Goal: Task Accomplishment & Management: Complete application form

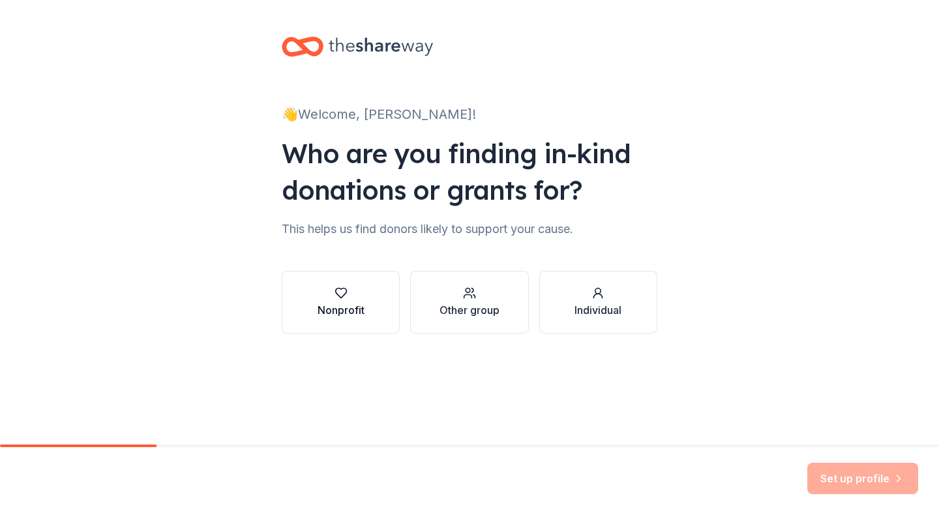
click at [365, 305] on button "Nonprofit" at bounding box center [341, 302] width 118 height 63
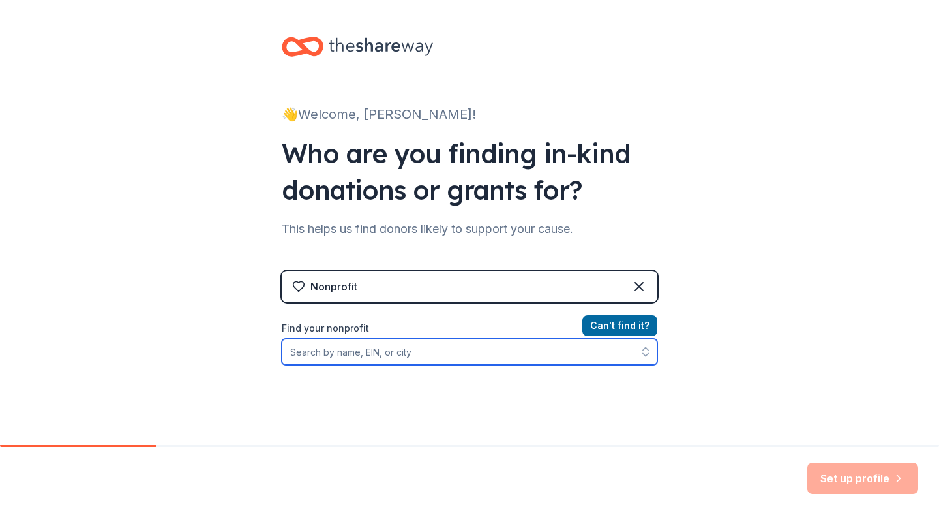
click at [423, 348] on input "Find your nonprofit" at bounding box center [470, 351] width 376 height 26
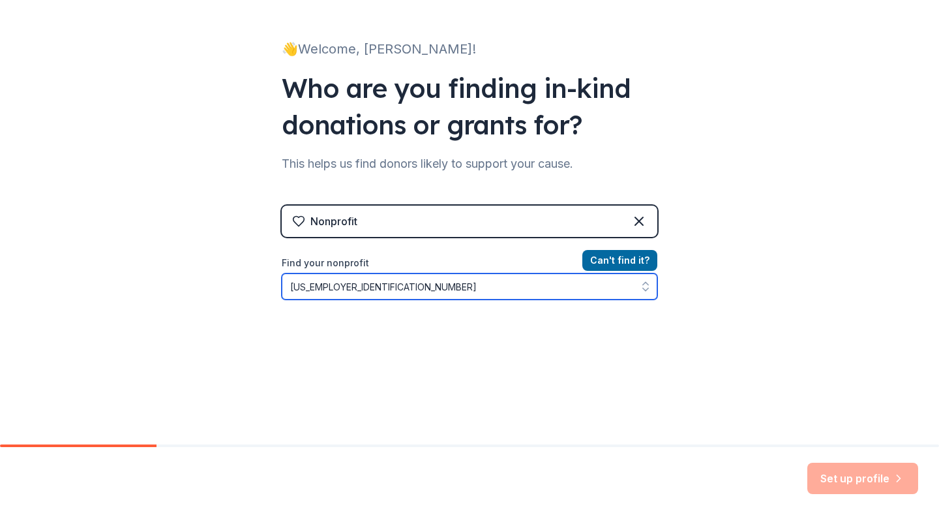
scroll to position [113, 0]
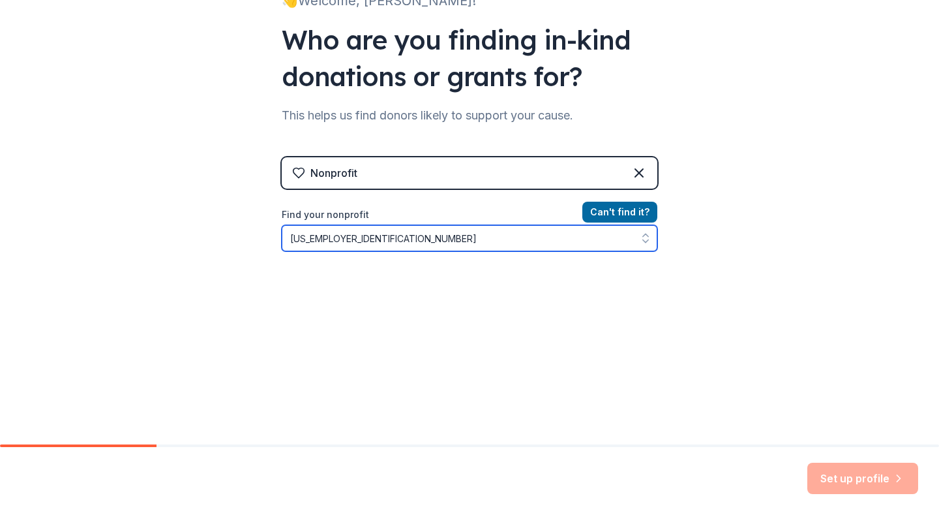
click at [643, 235] on icon "button" at bounding box center [645, 234] width 5 height 3
type input "[US_EMPLOYER_IDENTIFICATION_NUMBER]"
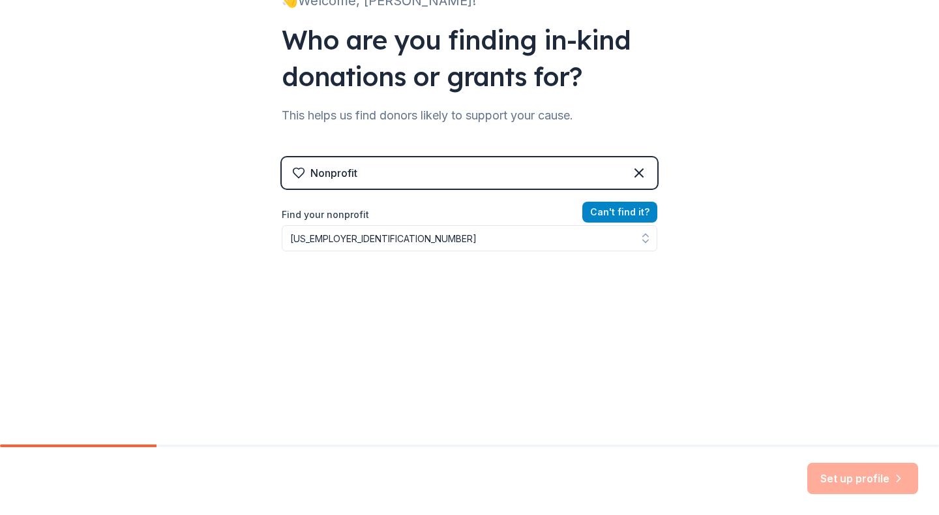
click at [610, 211] on button "Can ' t find it?" at bounding box center [619, 212] width 75 height 21
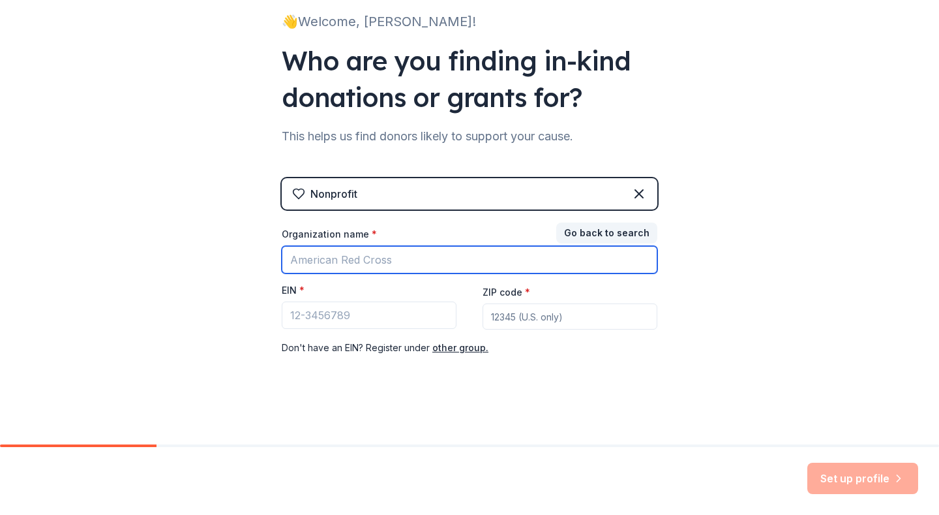
click at [414, 257] on input "Organization name *" at bounding box center [470, 259] width 376 height 27
type input "Columbia [DEMOGRAPHIC_DATA][PERSON_NAME]"
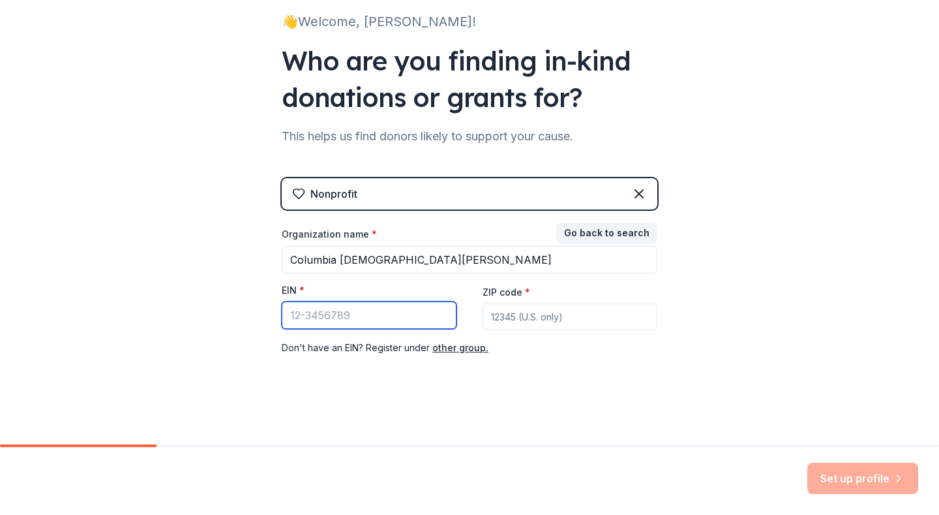
click at [367, 316] on input "EIN *" at bounding box center [369, 314] width 175 height 27
type input "[US_EMPLOYER_IDENTIFICATION_NUMBER]"
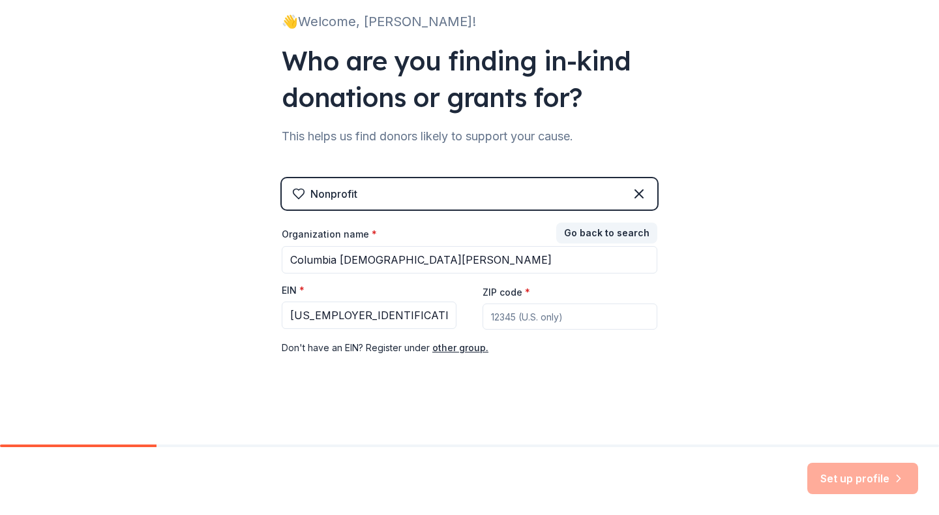
click at [511, 313] on input "ZIP code *" at bounding box center [570, 316] width 175 height 26
type input "44203"
click at [838, 475] on button "Set up profile" at bounding box center [862, 477] width 111 height 31
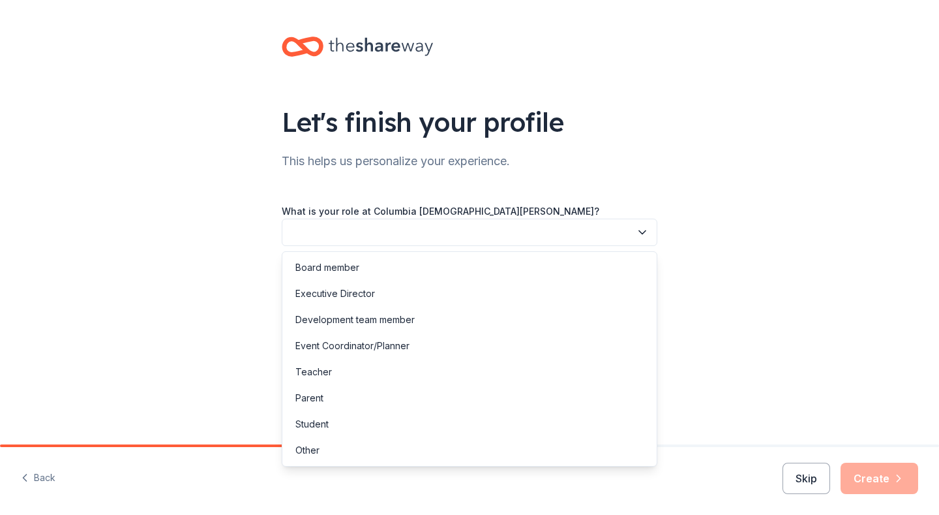
click at [640, 232] on icon "button" at bounding box center [642, 232] width 7 height 3
click at [323, 451] on div "Other" at bounding box center [469, 450] width 369 height 26
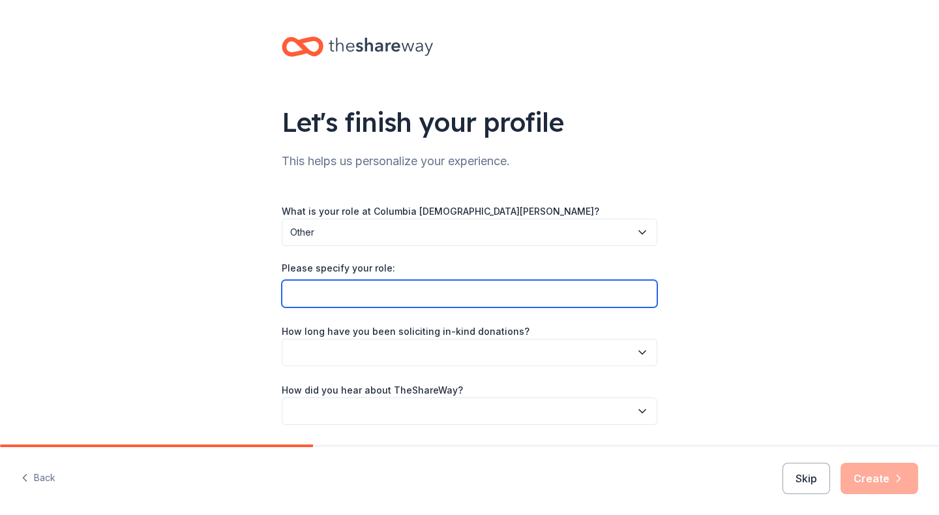
click at [364, 290] on input "Please specify your role:" at bounding box center [470, 293] width 376 height 27
type input "Senior Deaconess"
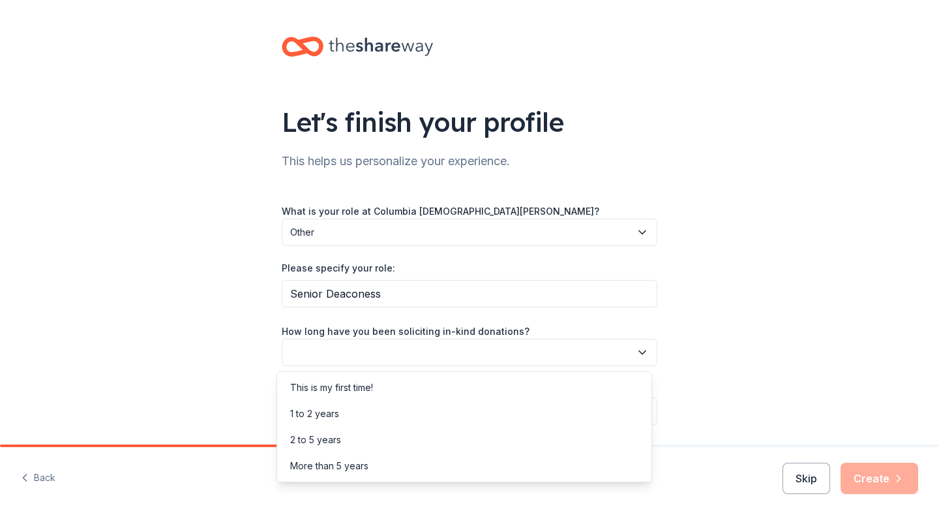
click at [636, 350] on icon "button" at bounding box center [642, 352] width 13 height 13
click at [818, 309] on div "Let's finish your profile This helps us personalize your experience. What is yo…" at bounding box center [469, 243] width 939 height 487
click at [639, 347] on icon "button" at bounding box center [642, 352] width 13 height 13
click at [407, 441] on div "2 to 5 years" at bounding box center [464, 440] width 369 height 26
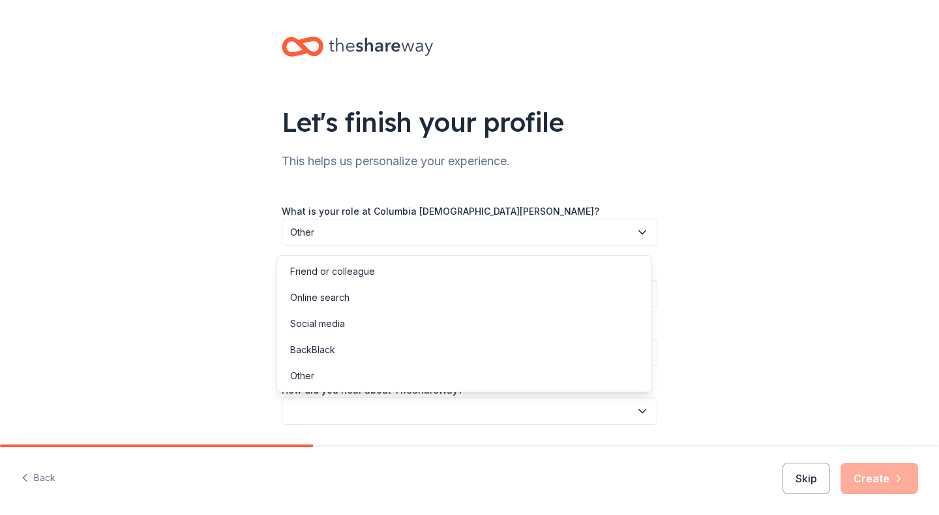
click at [391, 405] on button "button" at bounding box center [470, 410] width 376 height 27
click at [349, 299] on div "Online search" at bounding box center [319, 298] width 59 height 16
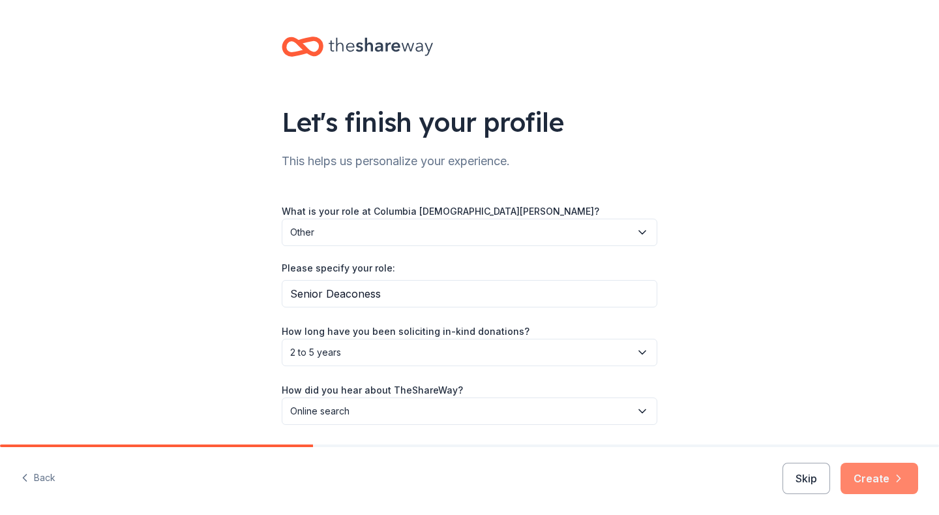
click at [886, 478] on button "Create" at bounding box center [880, 477] width 78 height 31
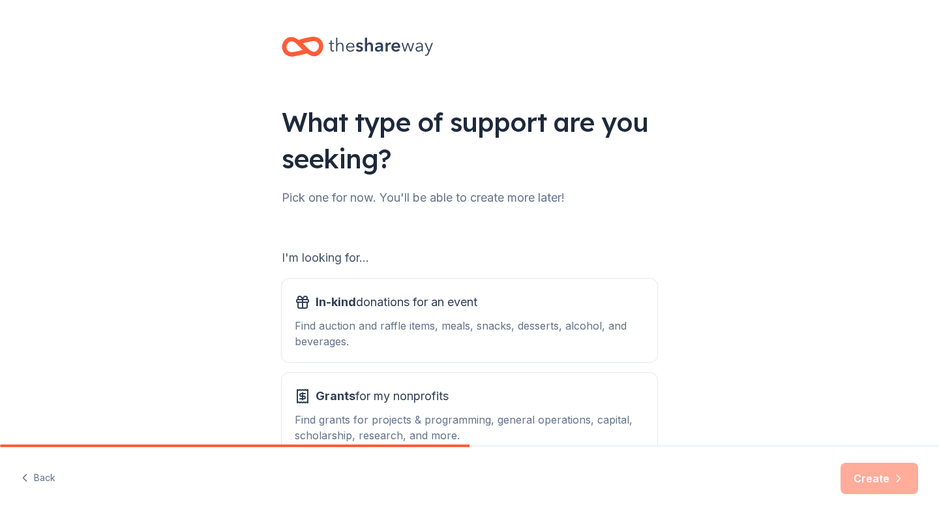
scroll to position [65, 0]
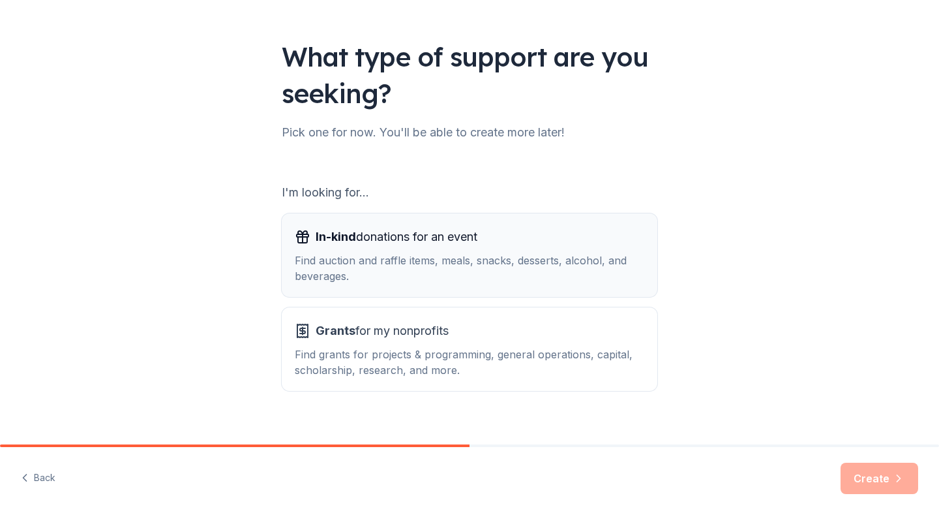
click at [434, 259] on div "Find auction and raffle items, meals, snacks, desserts, alcohol, and beverages." at bounding box center [470, 267] width 350 height 31
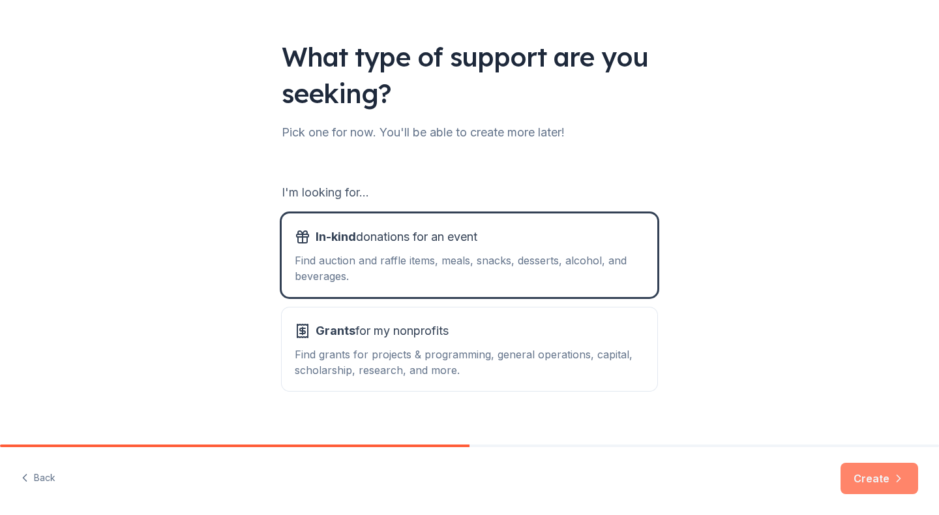
click at [872, 481] on button "Create" at bounding box center [880, 477] width 78 height 31
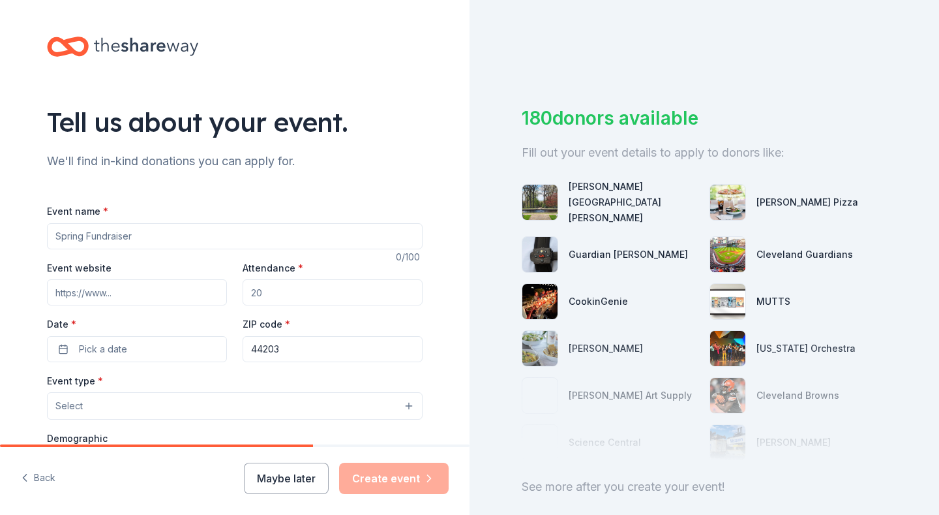
click at [155, 230] on input "Event name *" at bounding box center [235, 236] width 376 height 26
type input "F"
type input "Quarter Auction"
click at [138, 288] on input "Event website" at bounding box center [137, 292] width 180 height 26
paste input "[URL][DOMAIN_NAME]"
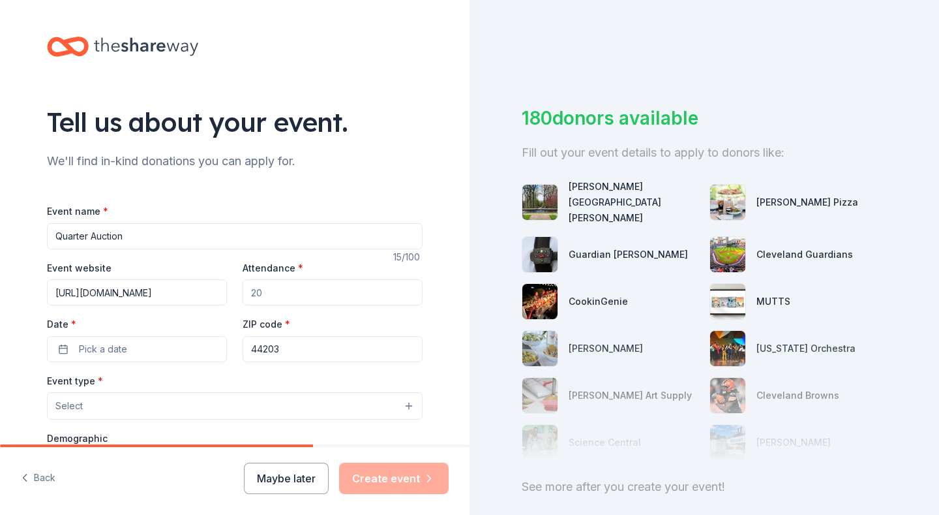
scroll to position [0, 87]
type input "[URL][DOMAIN_NAME]"
click at [286, 294] on input "Attendance *" at bounding box center [333, 292] width 180 height 26
type input "8"
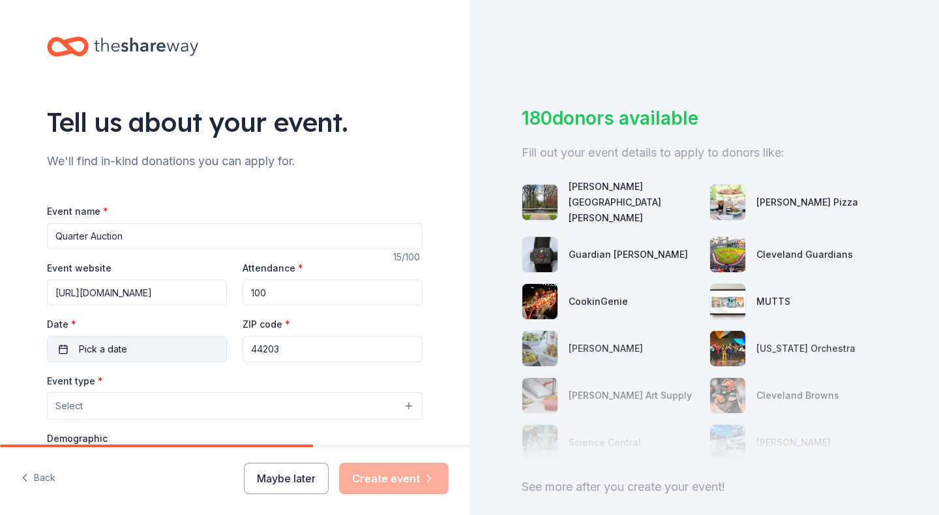
type input "100"
click at [132, 350] on button "Pick a date" at bounding box center [137, 349] width 180 height 26
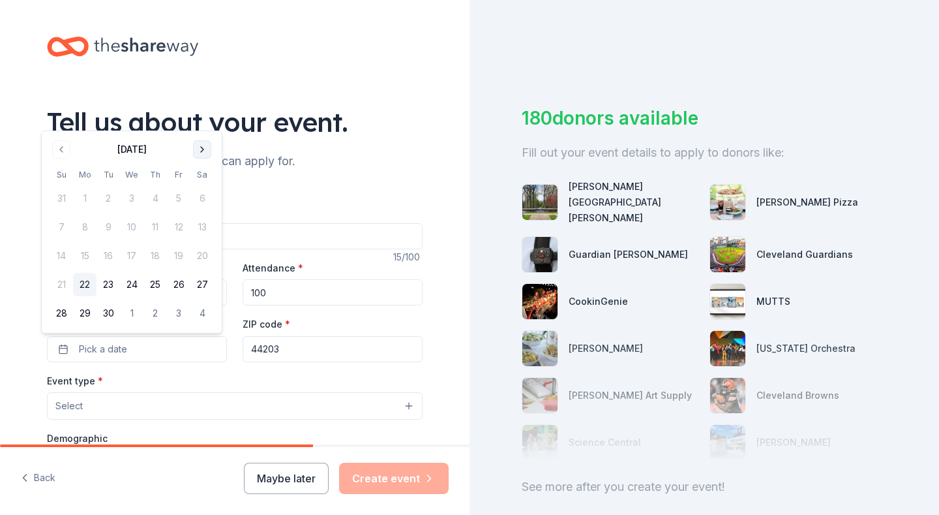
click at [205, 145] on button "Go to next month" at bounding box center [202, 149] width 18 height 18
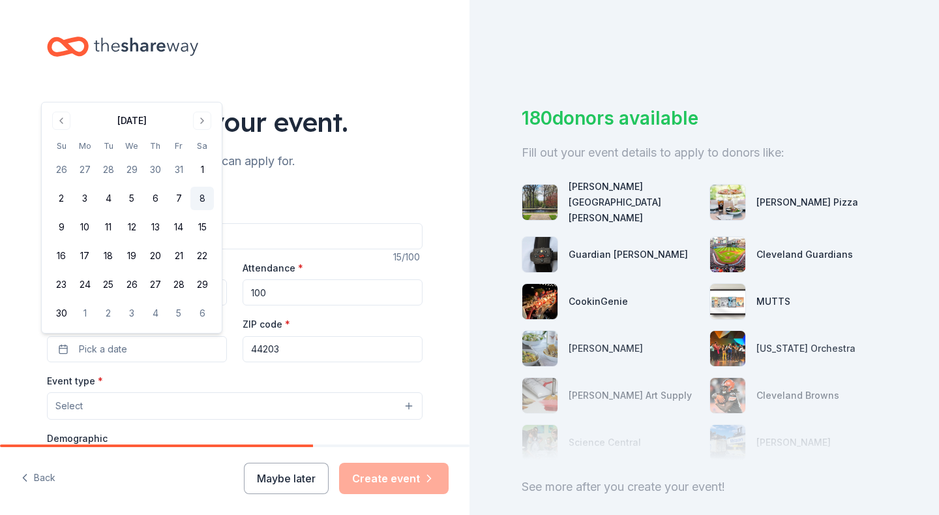
click at [198, 192] on button "8" at bounding box center [201, 198] width 23 height 23
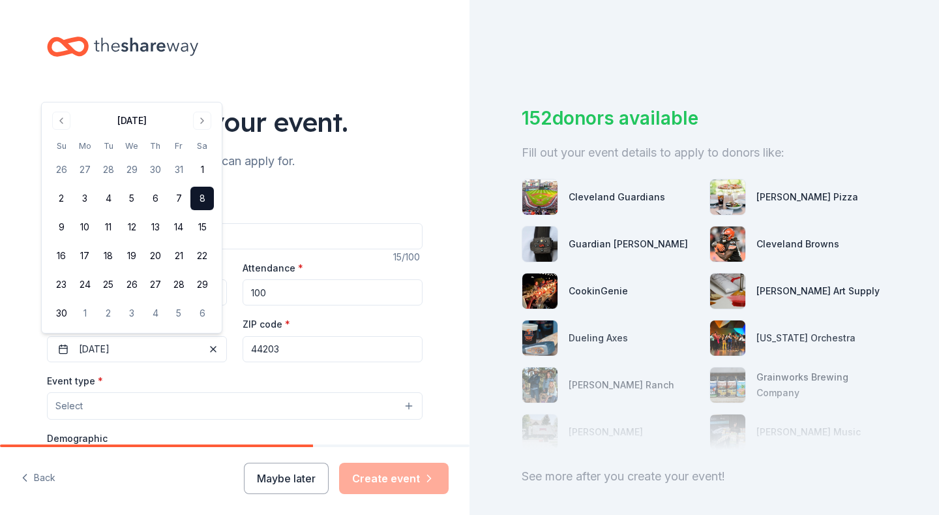
click at [370, 189] on div "Event name * Quarter Auction 15 /100 Event website [URL][DOMAIN_NAME] Attendanc…" at bounding box center [235, 493] width 376 height 623
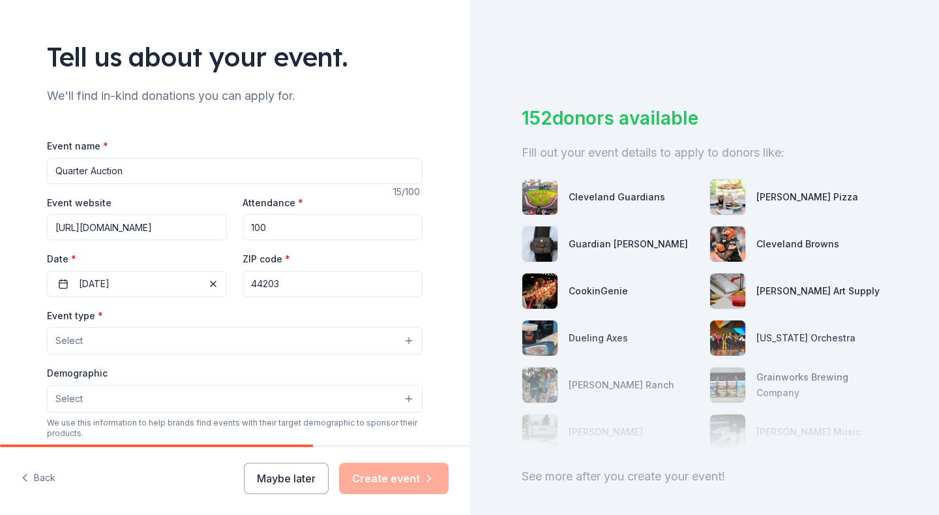
scroll to position [130, 0]
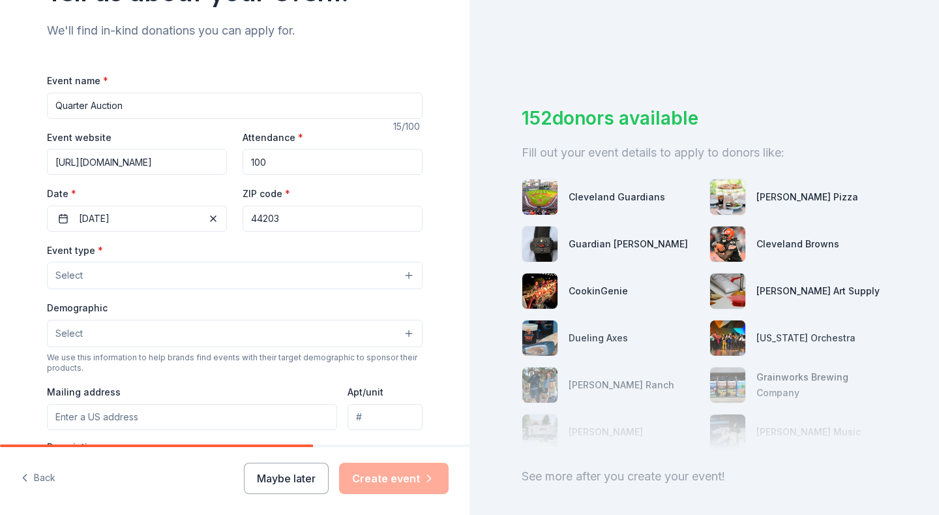
click at [49, 106] on input "Quarter Auction" at bounding box center [235, 106] width 376 height 26
type input "Fall Quarter Auction"
click at [162, 271] on button "Select" at bounding box center [235, 275] width 376 height 27
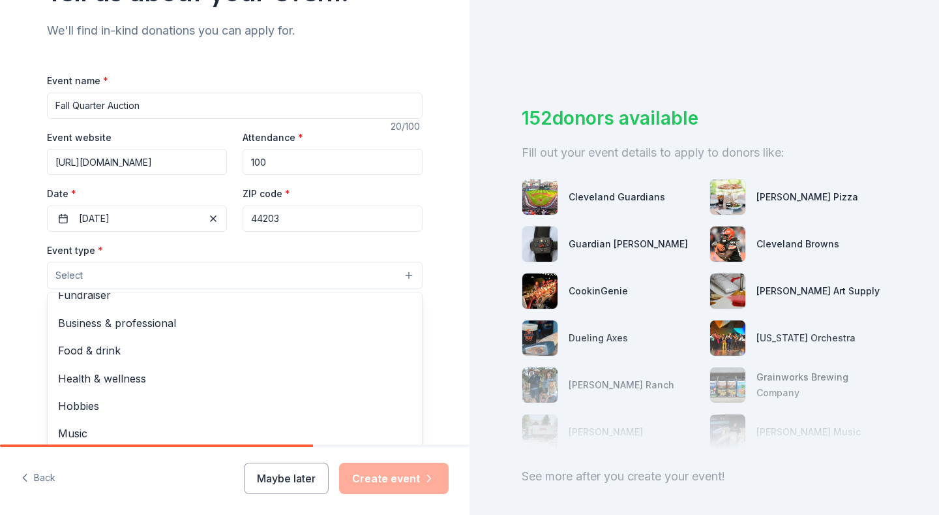
scroll to position [0, 0]
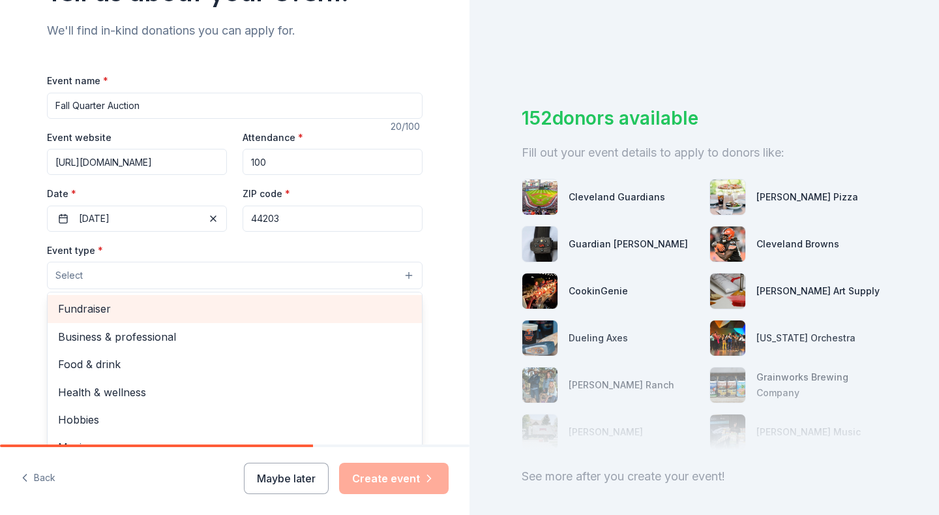
click at [82, 306] on span "Fundraiser" at bounding box center [234, 308] width 353 height 17
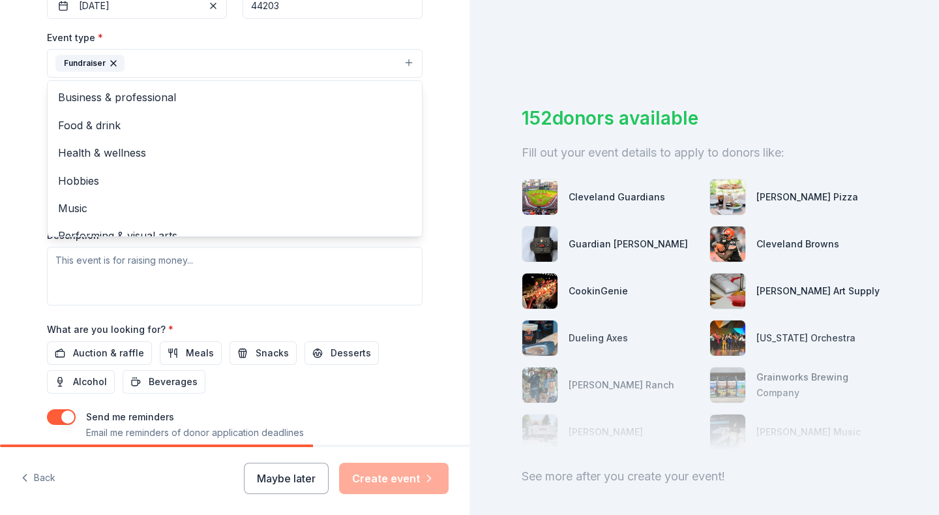
scroll to position [361, 0]
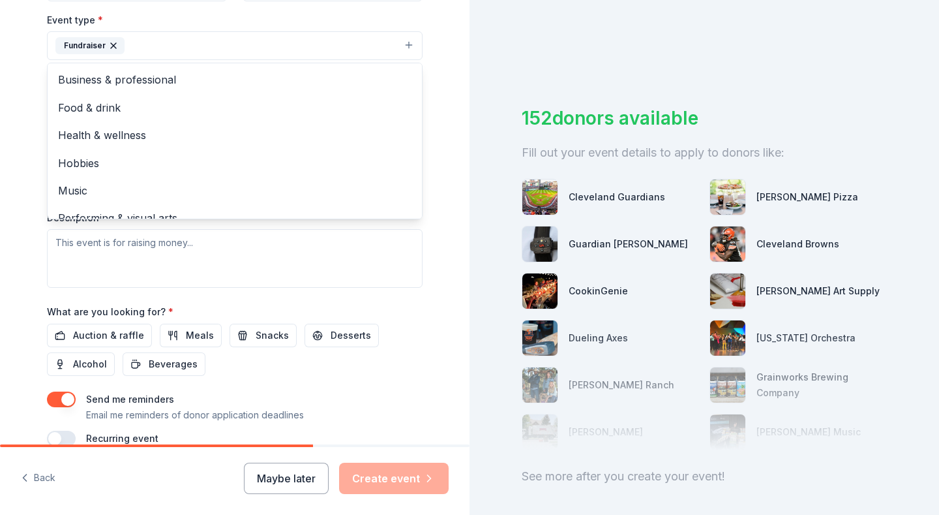
click at [222, 239] on div "Event type * Fundraiser Business & professional Food & drink Health & wellness …" at bounding box center [235, 150] width 376 height 276
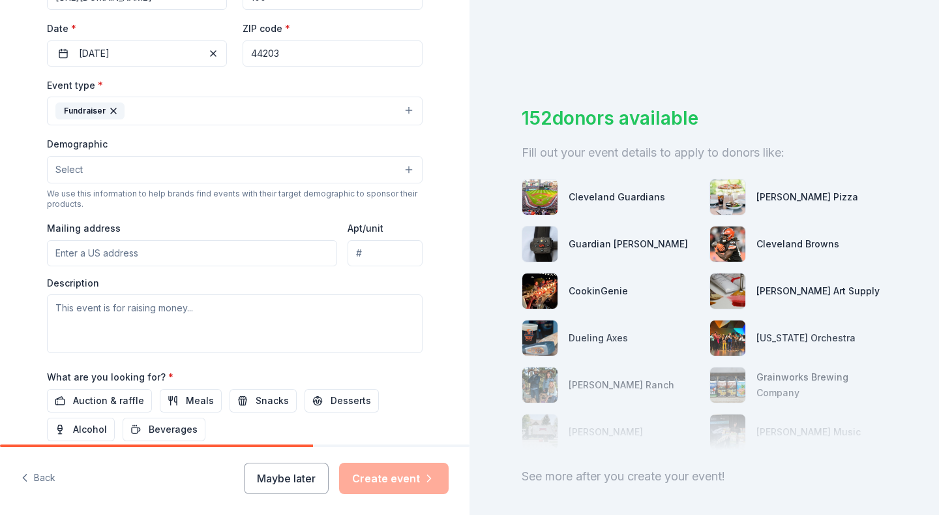
scroll to position [230, 0]
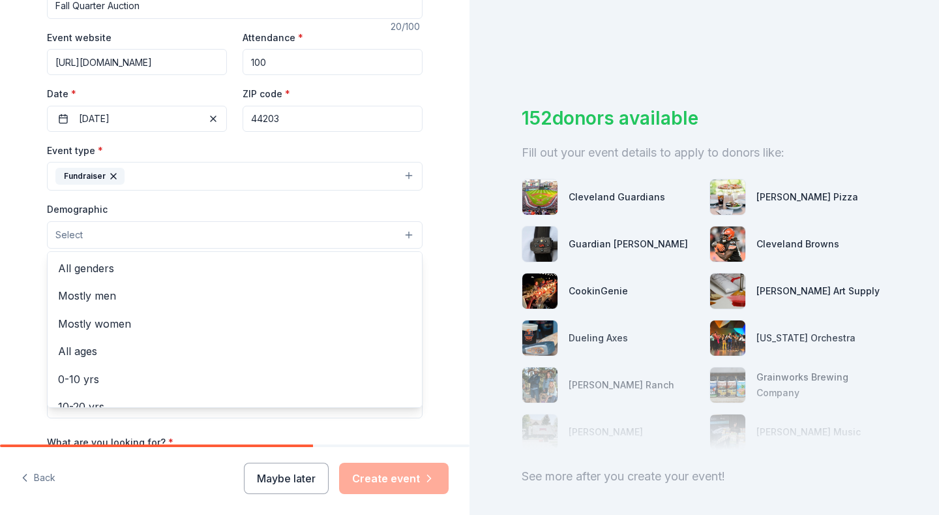
click at [143, 232] on button "Select" at bounding box center [235, 234] width 376 height 27
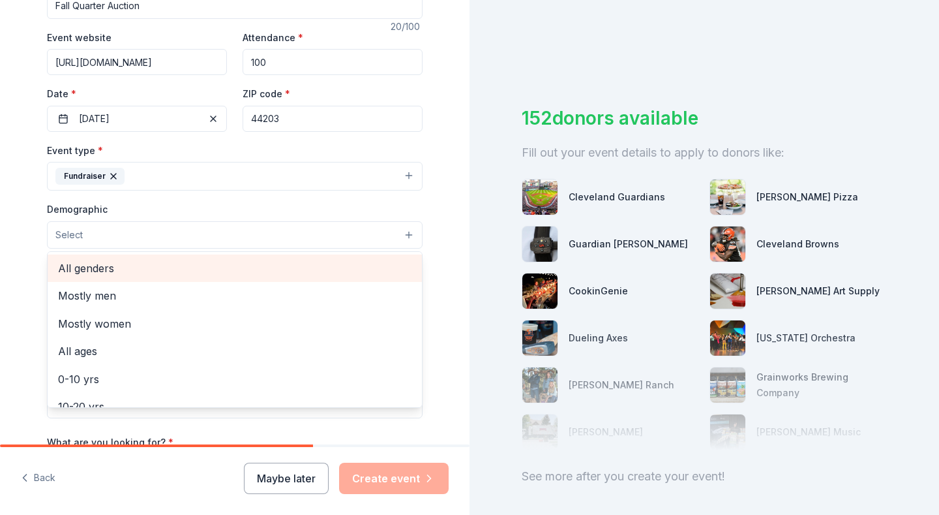
click at [100, 260] on span "All genders" at bounding box center [234, 268] width 353 height 17
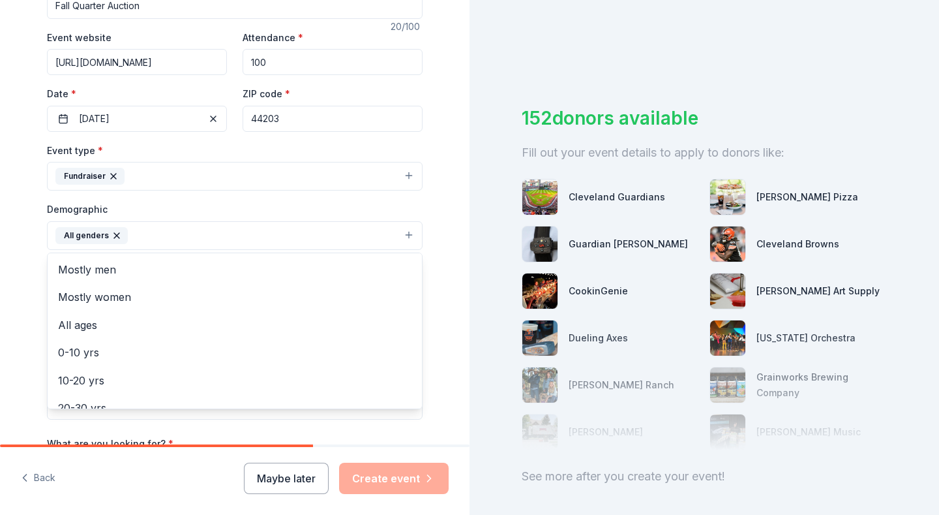
click at [447, 282] on div "Tell us about your event. We'll find in-kind donations you can apply for. Event…" at bounding box center [235, 205] width 470 height 871
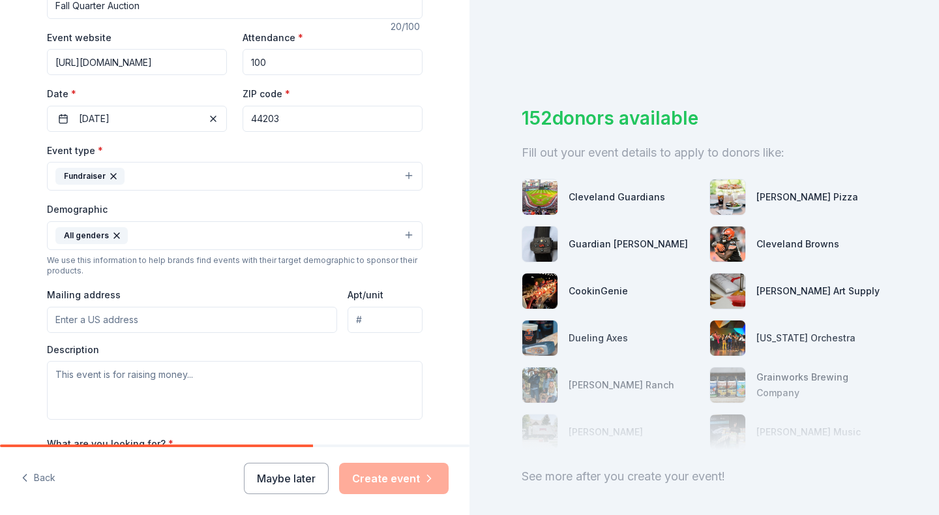
click at [179, 319] on input "Mailing address" at bounding box center [192, 320] width 290 height 26
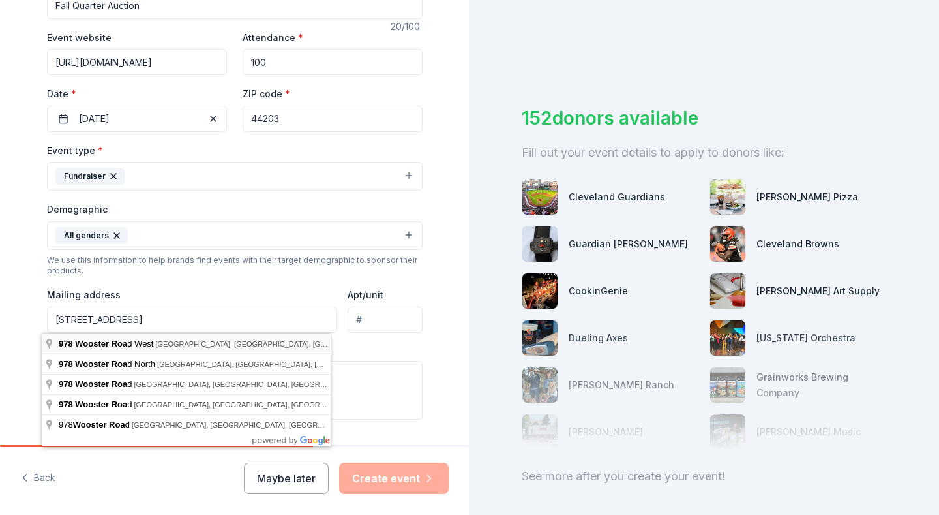
type input "[STREET_ADDRESS]"
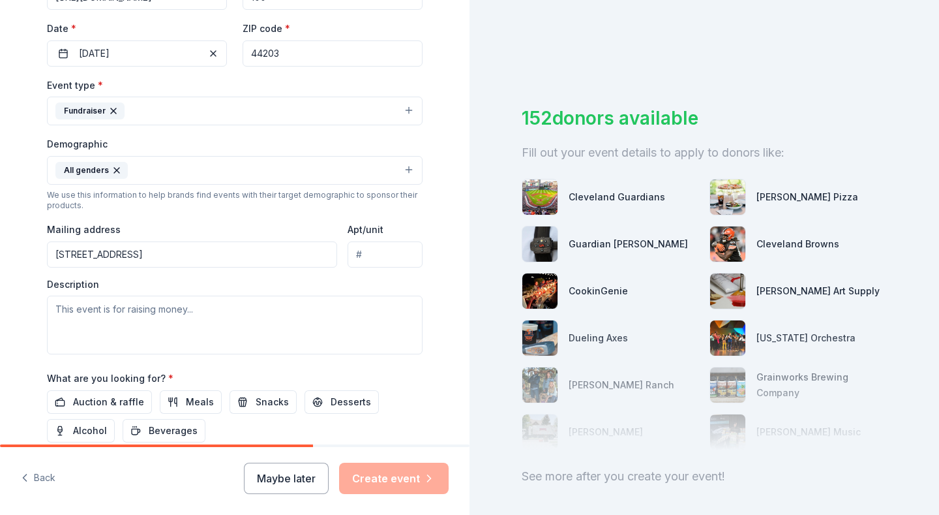
scroll to position [426, 0]
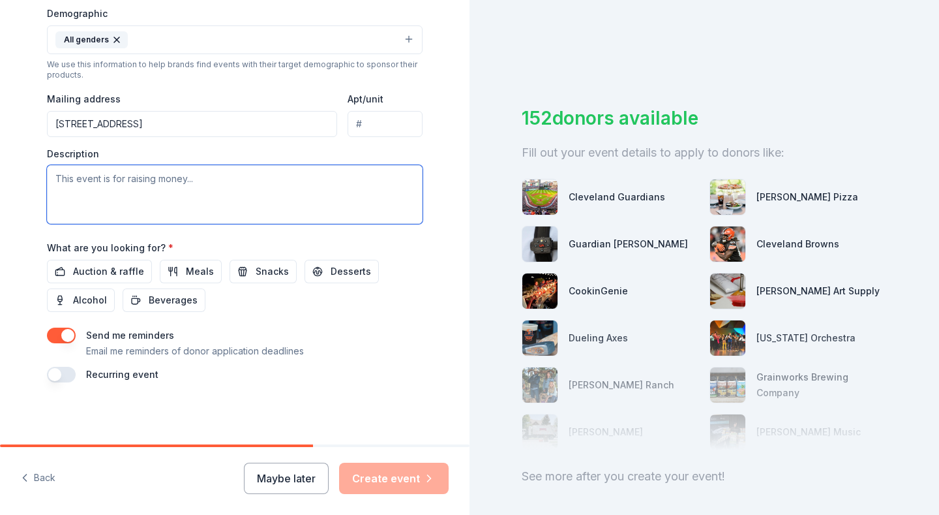
click at [202, 176] on textarea at bounding box center [235, 194] width 376 height 59
paste textarea "We are a small [DEMOGRAPHIC_DATA] located in [GEOGRAPHIC_DATA], [US_STATE]. We …"
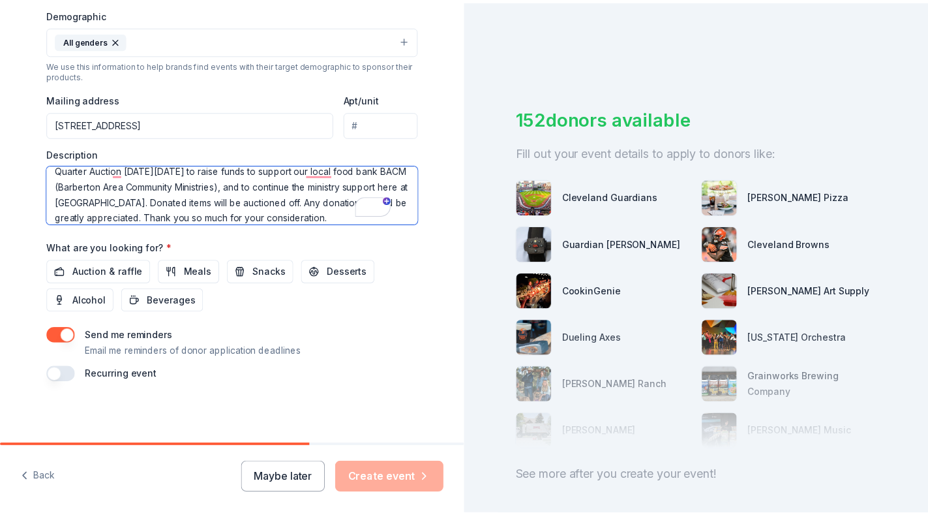
scroll to position [40, 0]
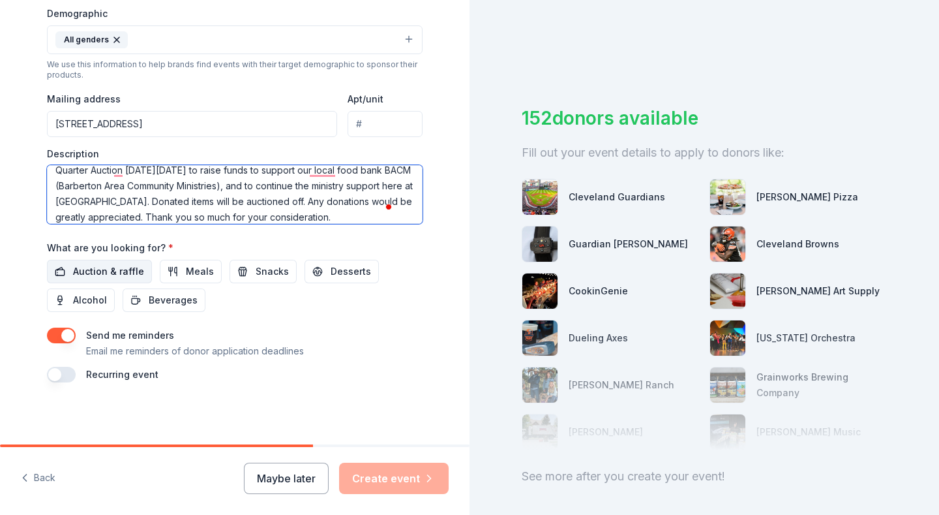
type textarea "We are a small [DEMOGRAPHIC_DATA] located in [GEOGRAPHIC_DATA], [US_STATE]. We …"
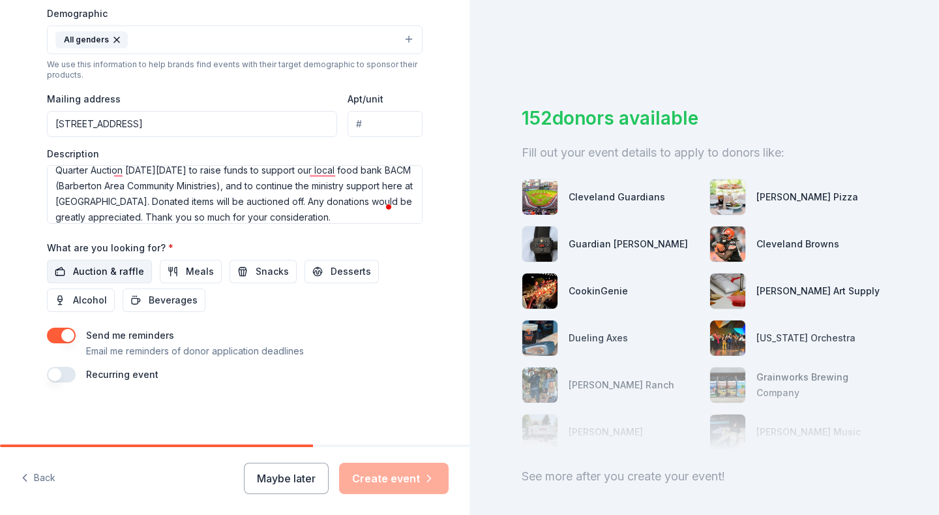
click at [110, 268] on span "Auction & raffle" at bounding box center [108, 271] width 71 height 16
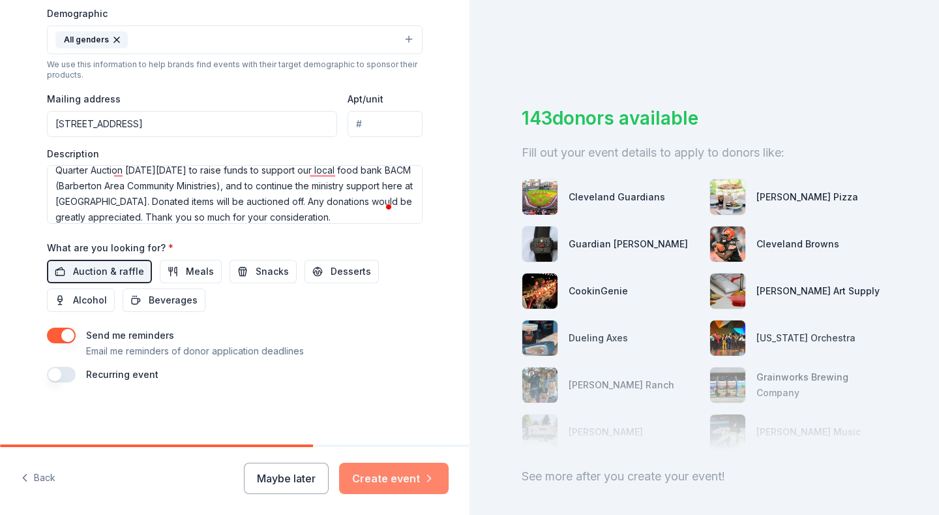
click at [381, 479] on button "Create event" at bounding box center [394, 477] width 110 height 31
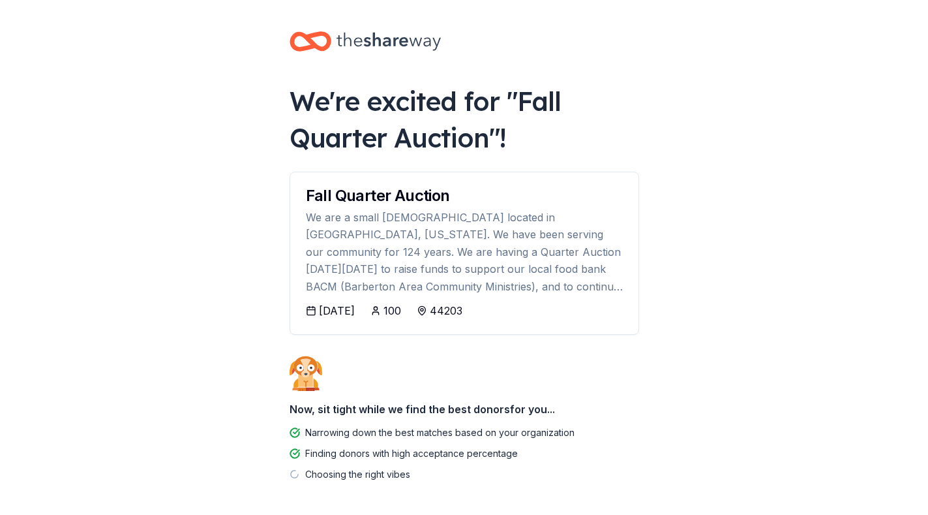
scroll to position [53, 0]
